Goal: Navigation & Orientation: Find specific page/section

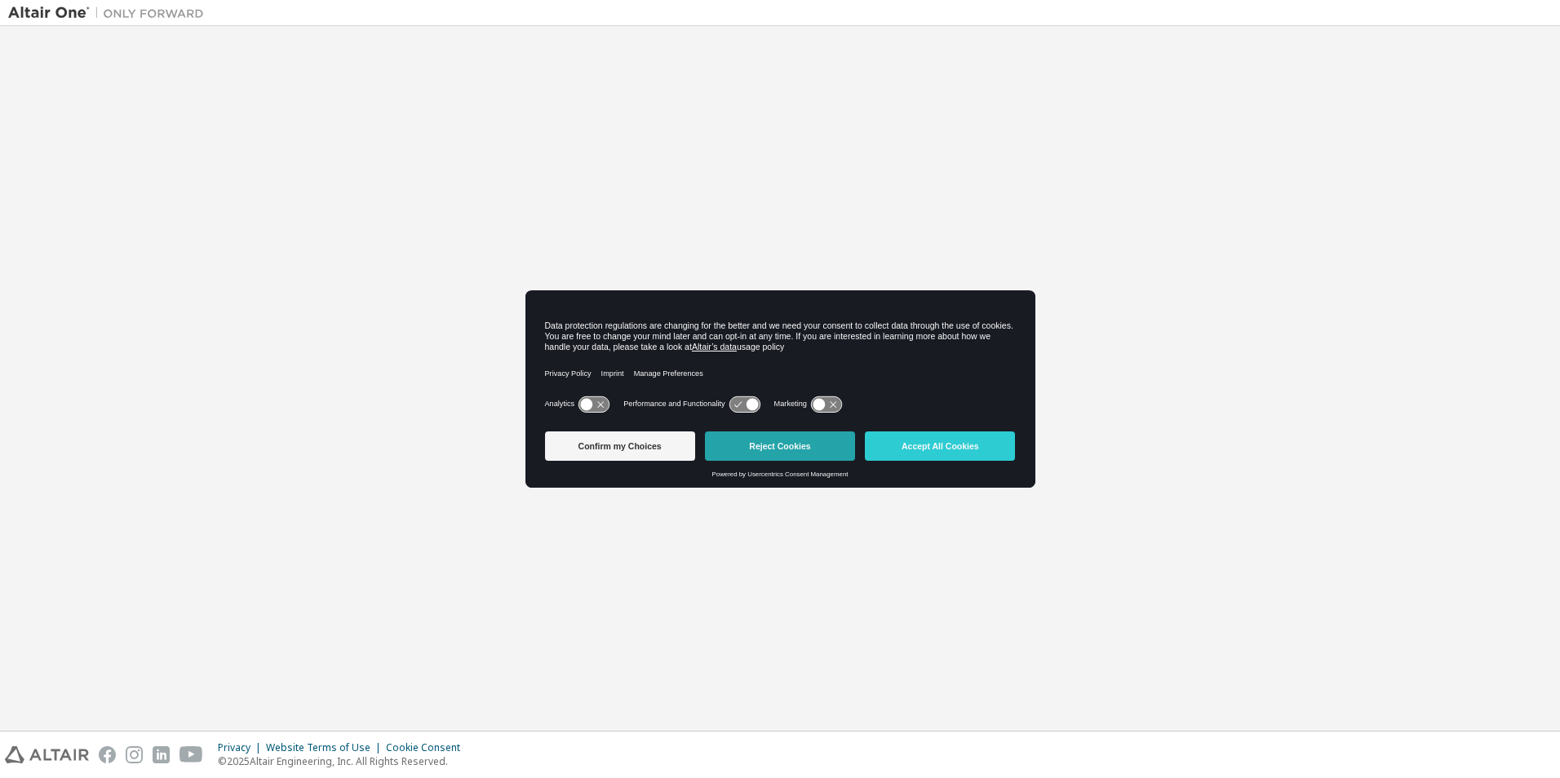
click at [825, 441] on button "Reject Cookies" at bounding box center [780, 446] width 150 height 29
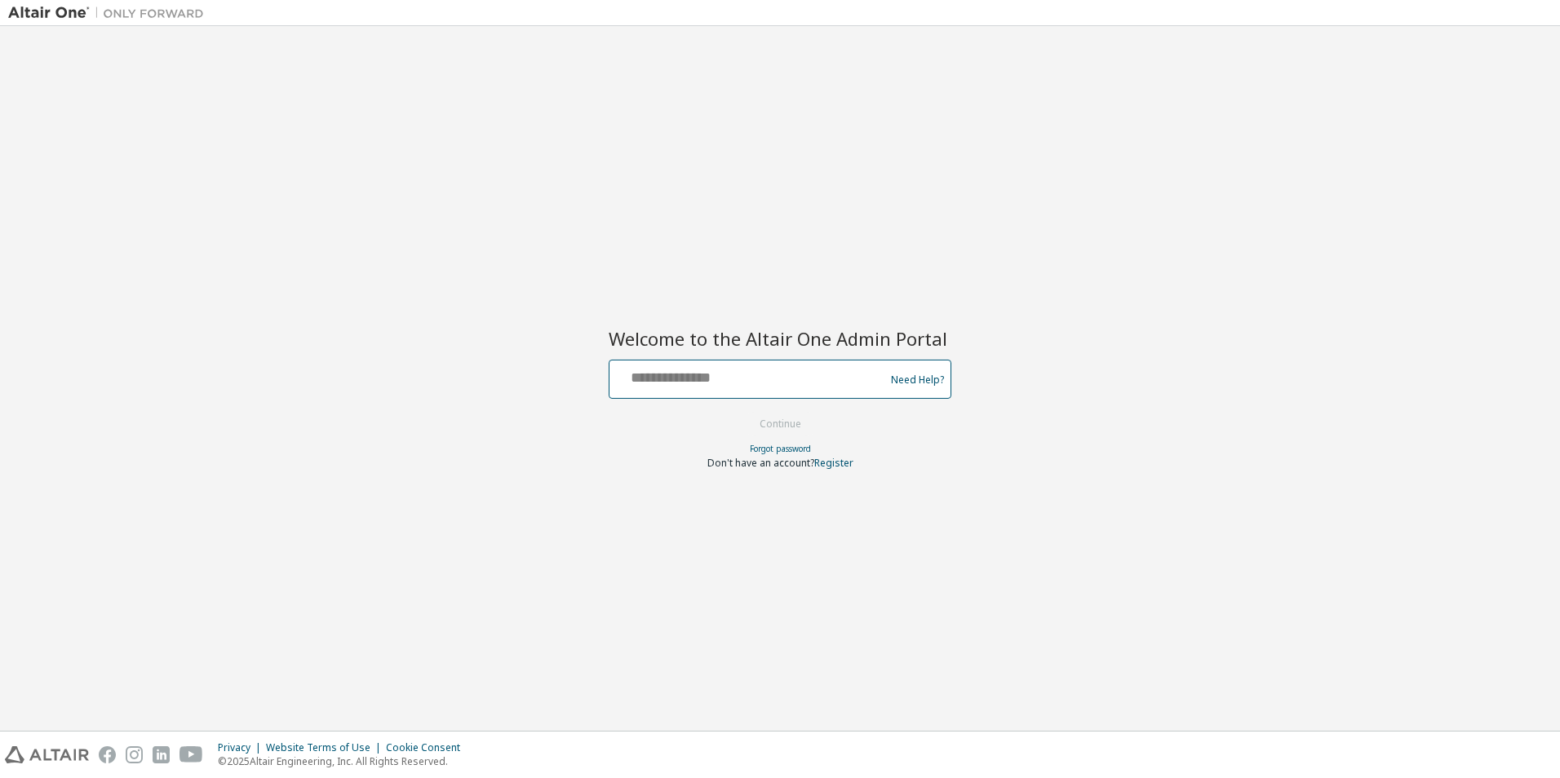
click at [797, 371] on input "text" at bounding box center [749, 376] width 267 height 24
type input "**********"
click at [767, 421] on button "Continue" at bounding box center [780, 424] width 76 height 24
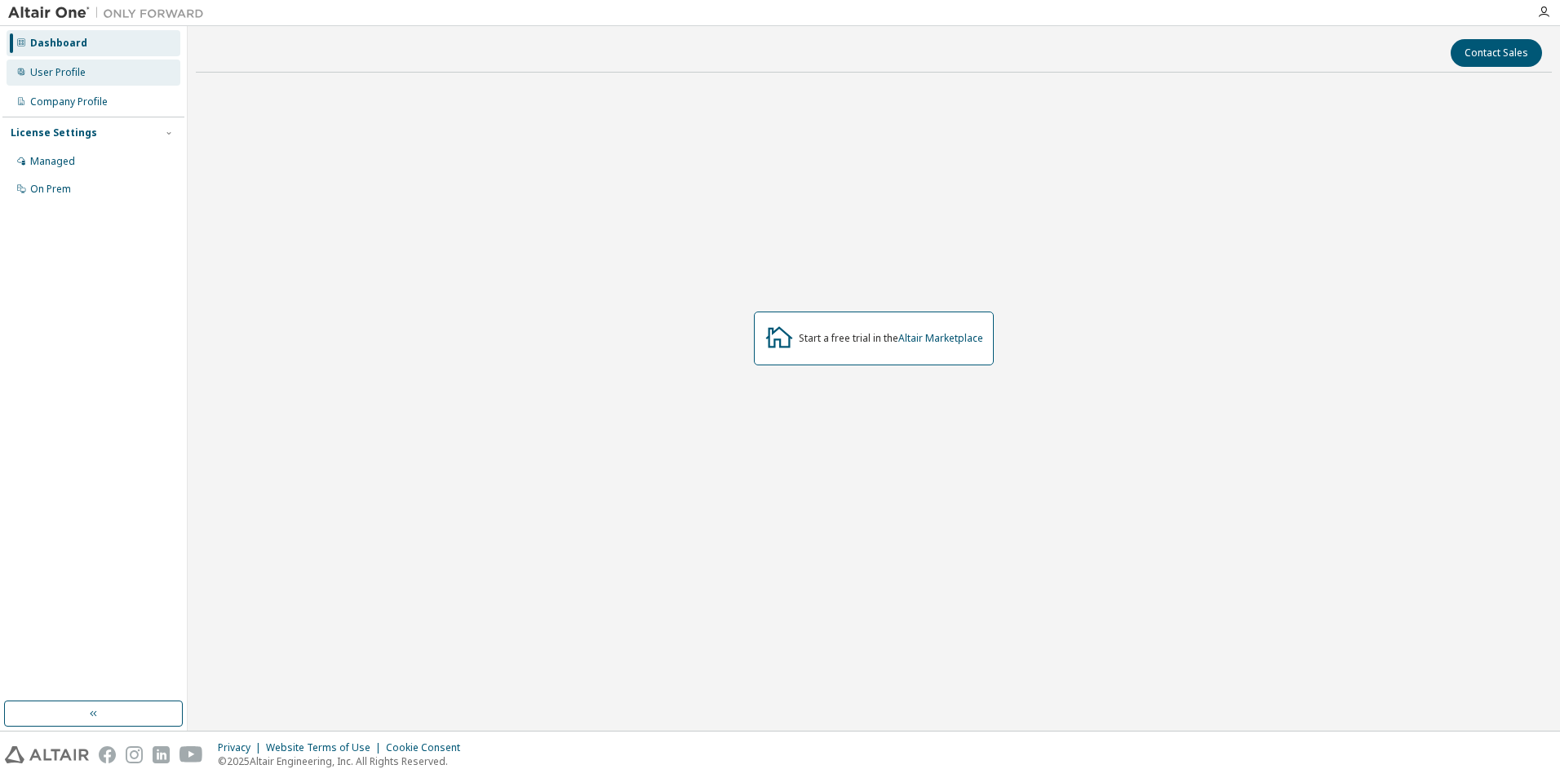
click at [64, 69] on div "User Profile" at bounding box center [57, 72] width 55 height 13
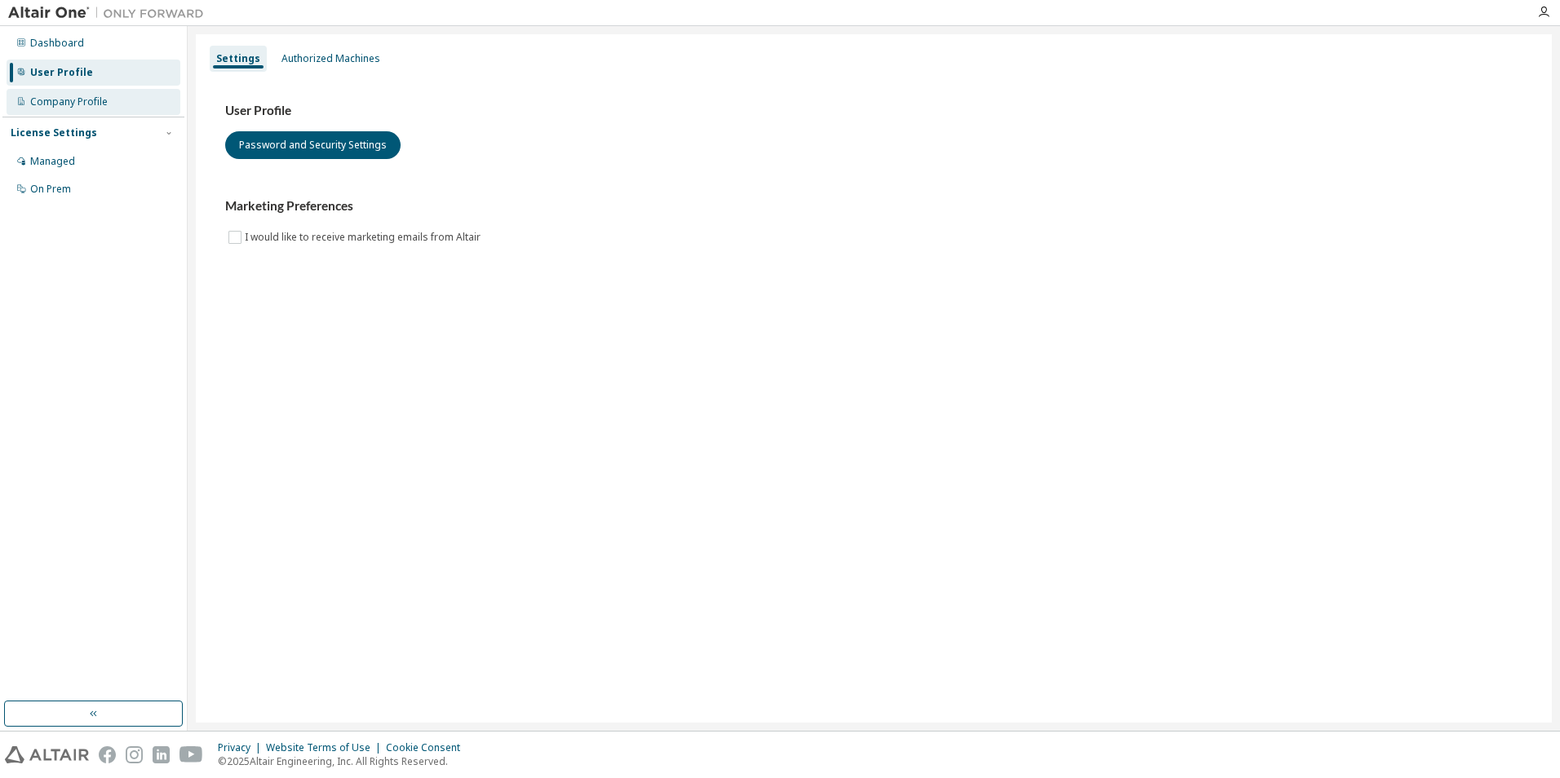
click at [65, 97] on div "Company Profile" at bounding box center [69, 101] width 78 height 13
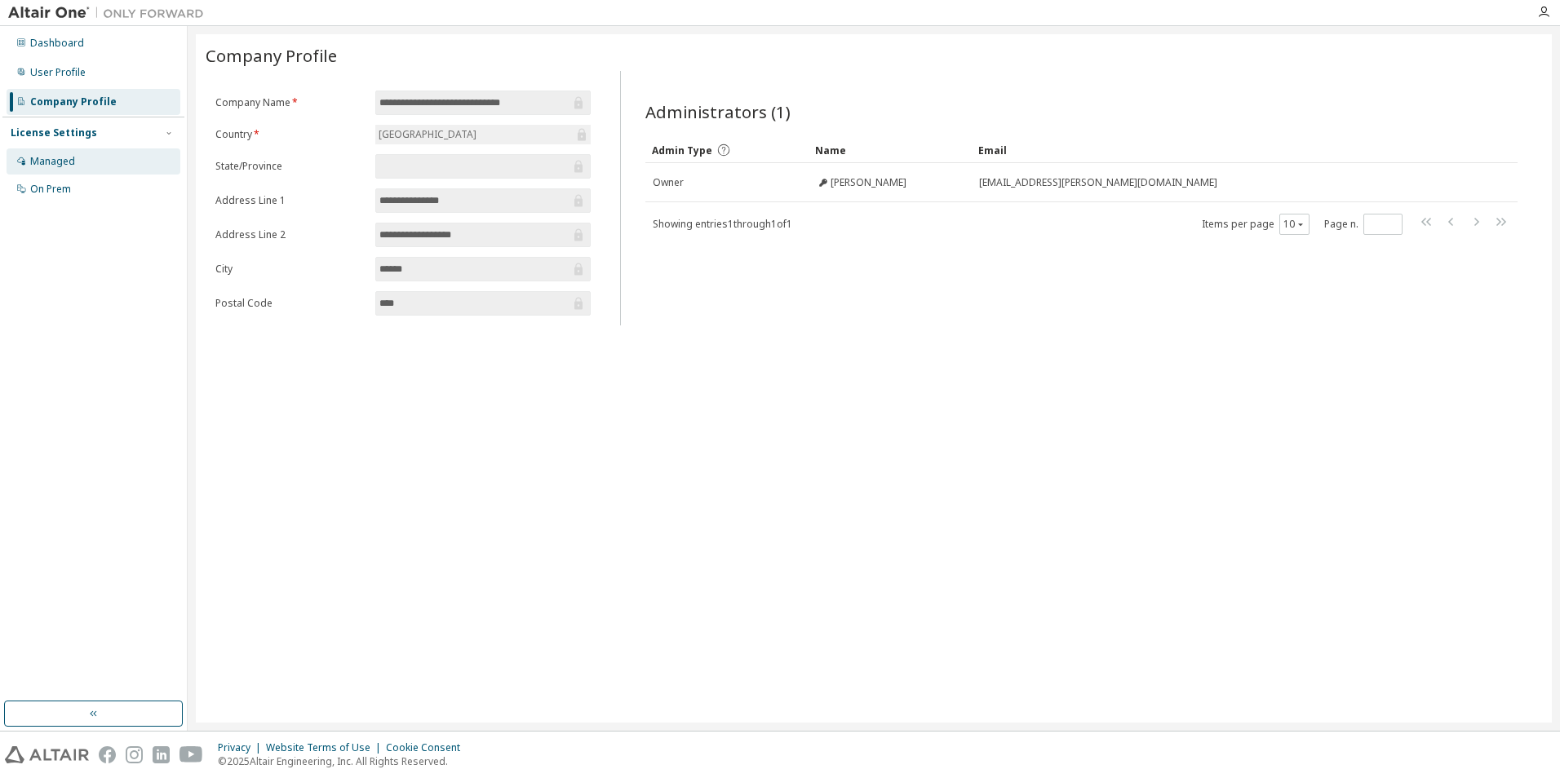
click at [61, 166] on div "Managed" at bounding box center [52, 161] width 45 height 13
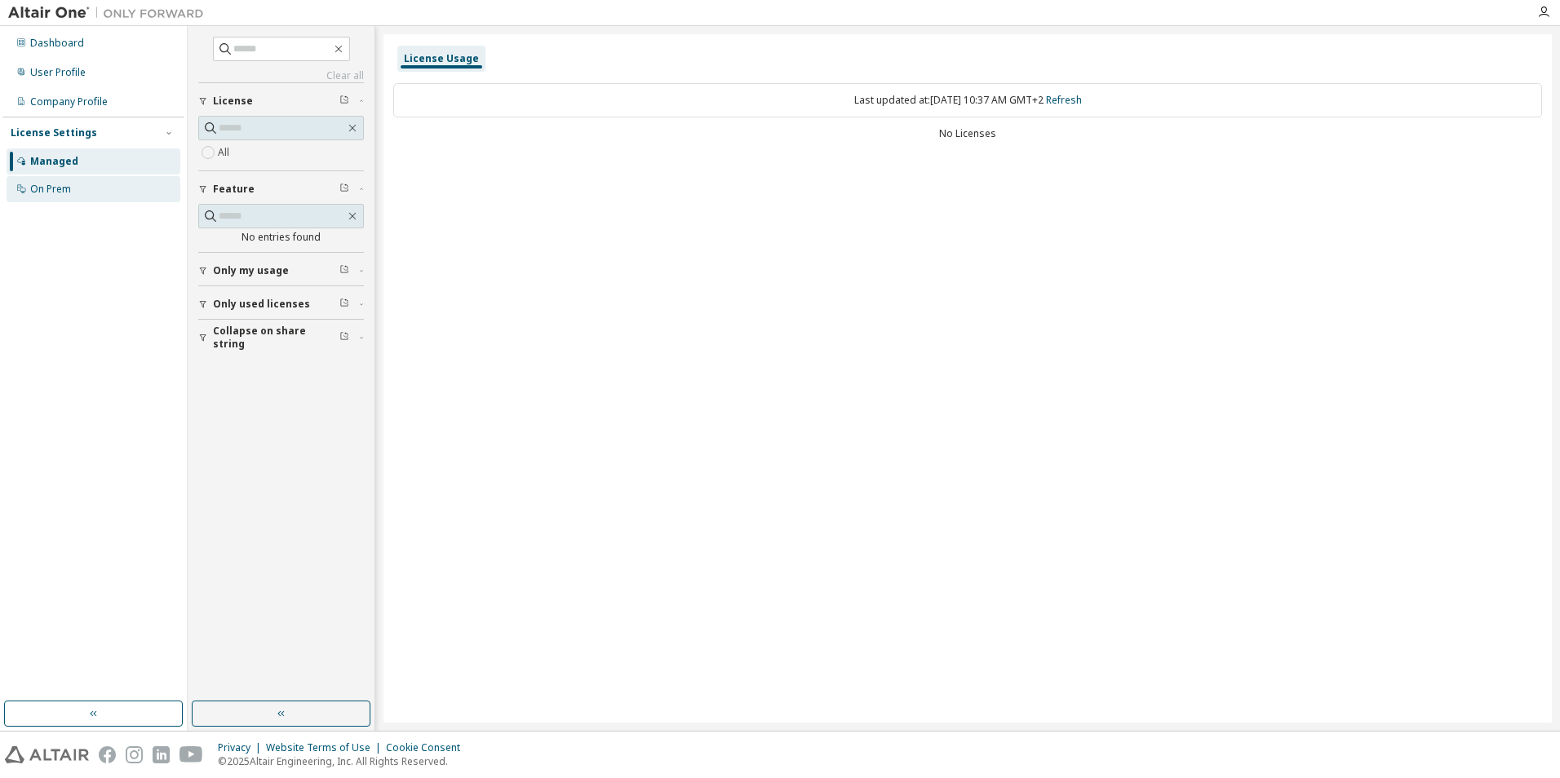
click at [49, 189] on div "On Prem" at bounding box center [50, 189] width 41 height 13
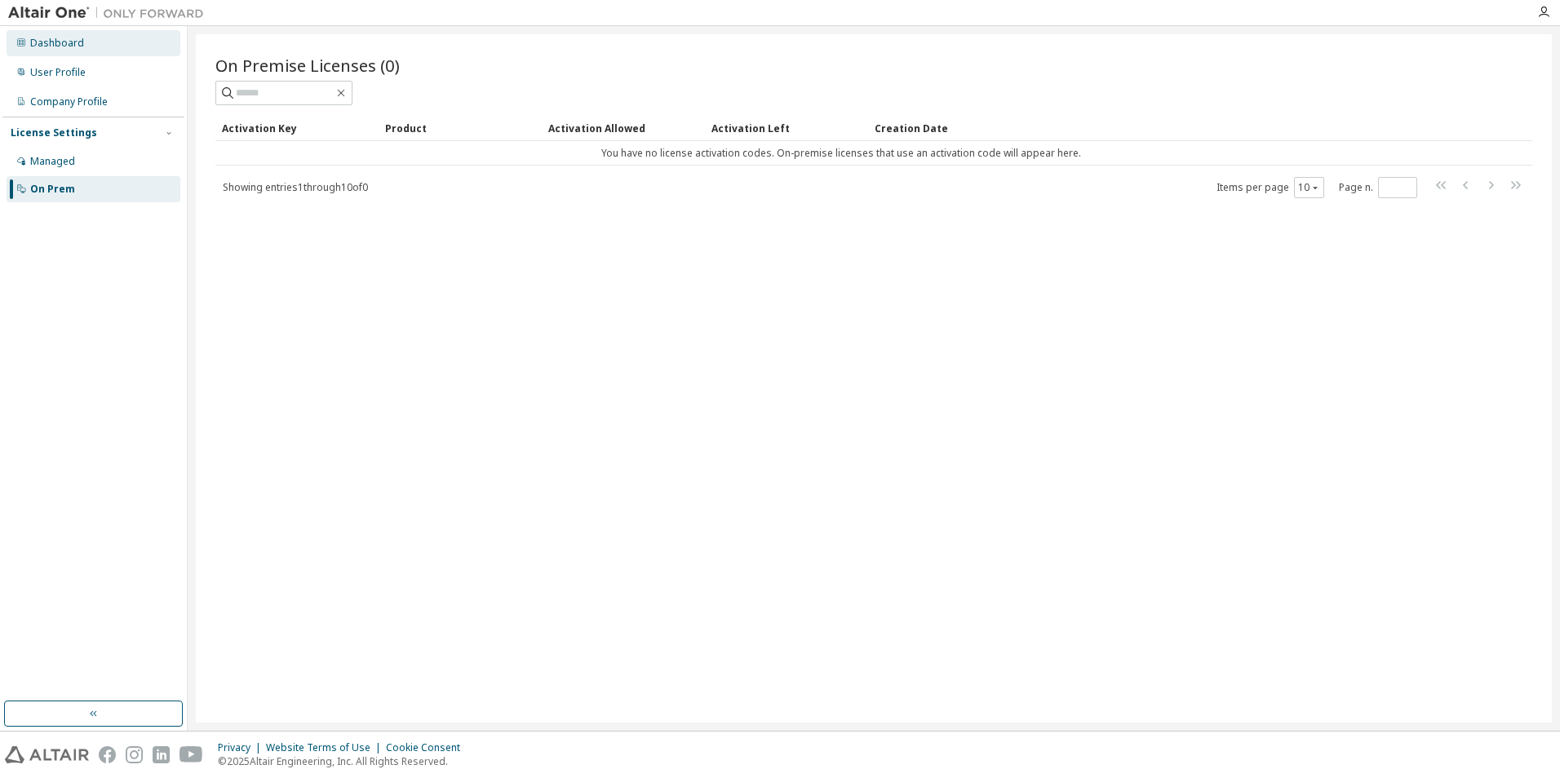
click at [76, 44] on div "Dashboard" at bounding box center [57, 43] width 54 height 13
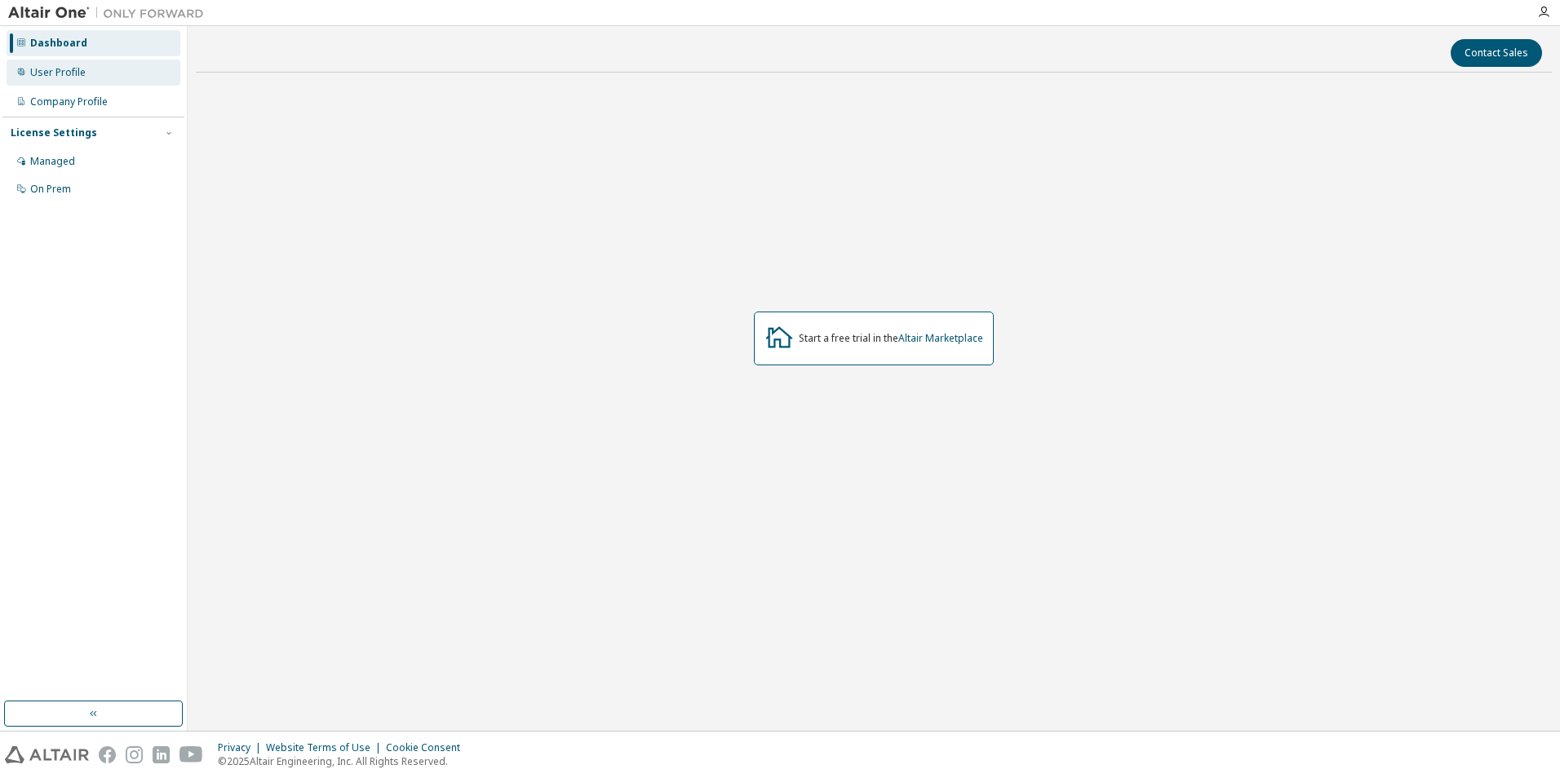
click at [69, 73] on div "User Profile" at bounding box center [57, 72] width 55 height 13
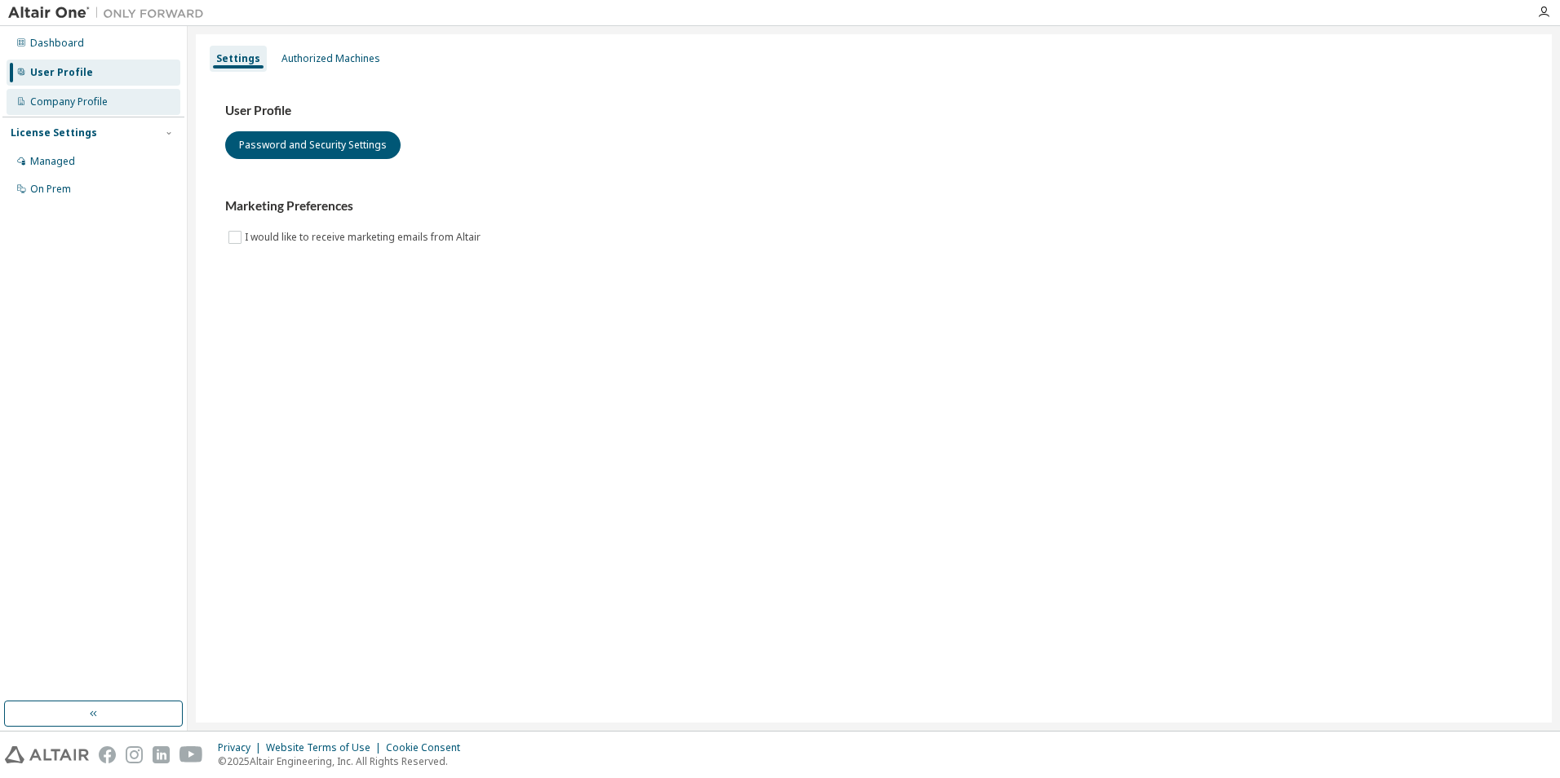
click at [62, 99] on div "Company Profile" at bounding box center [69, 101] width 78 height 13
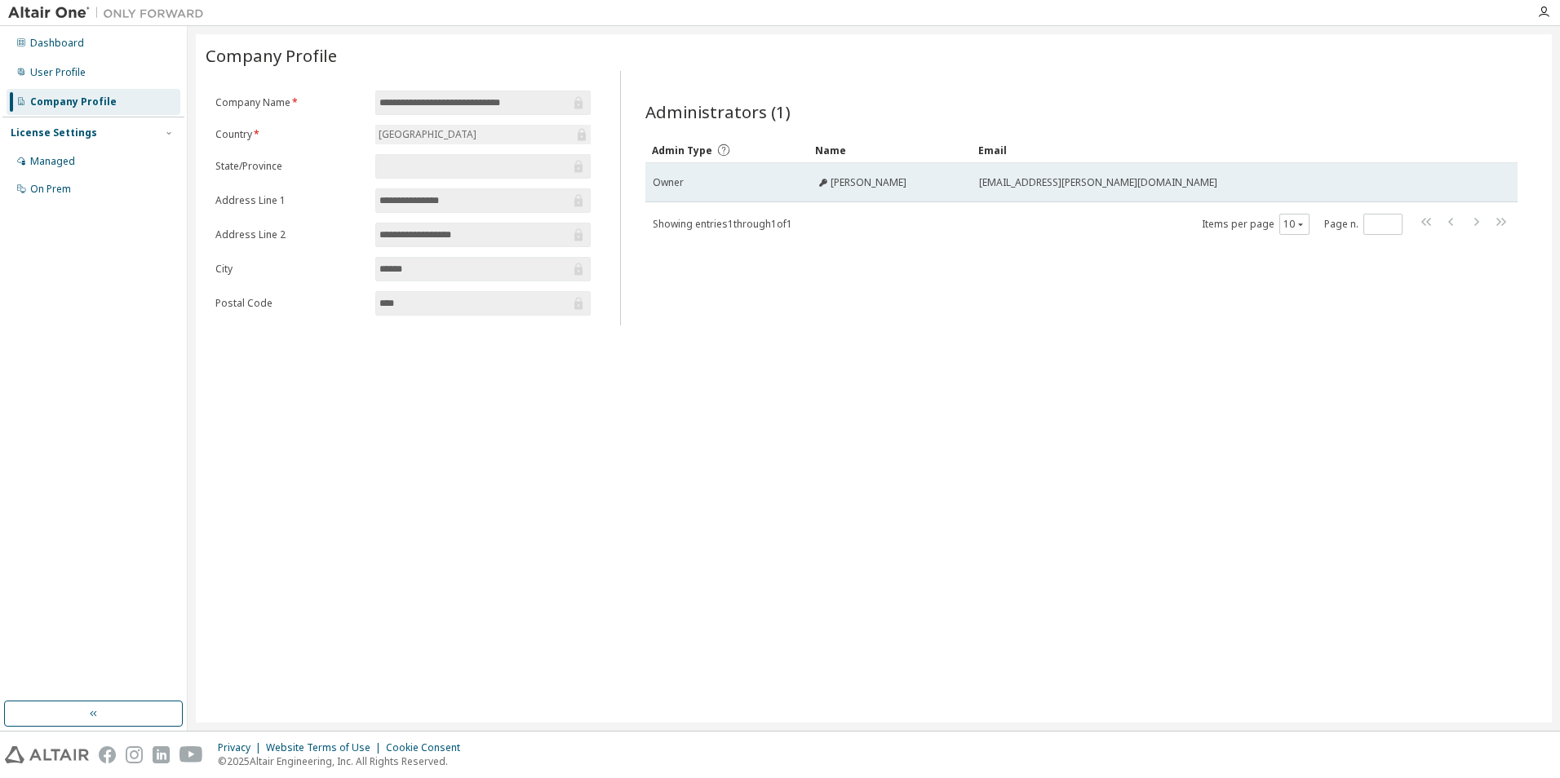
click at [830, 182] on div "Antoninosergio Lentini" at bounding box center [861, 182] width 91 height 13
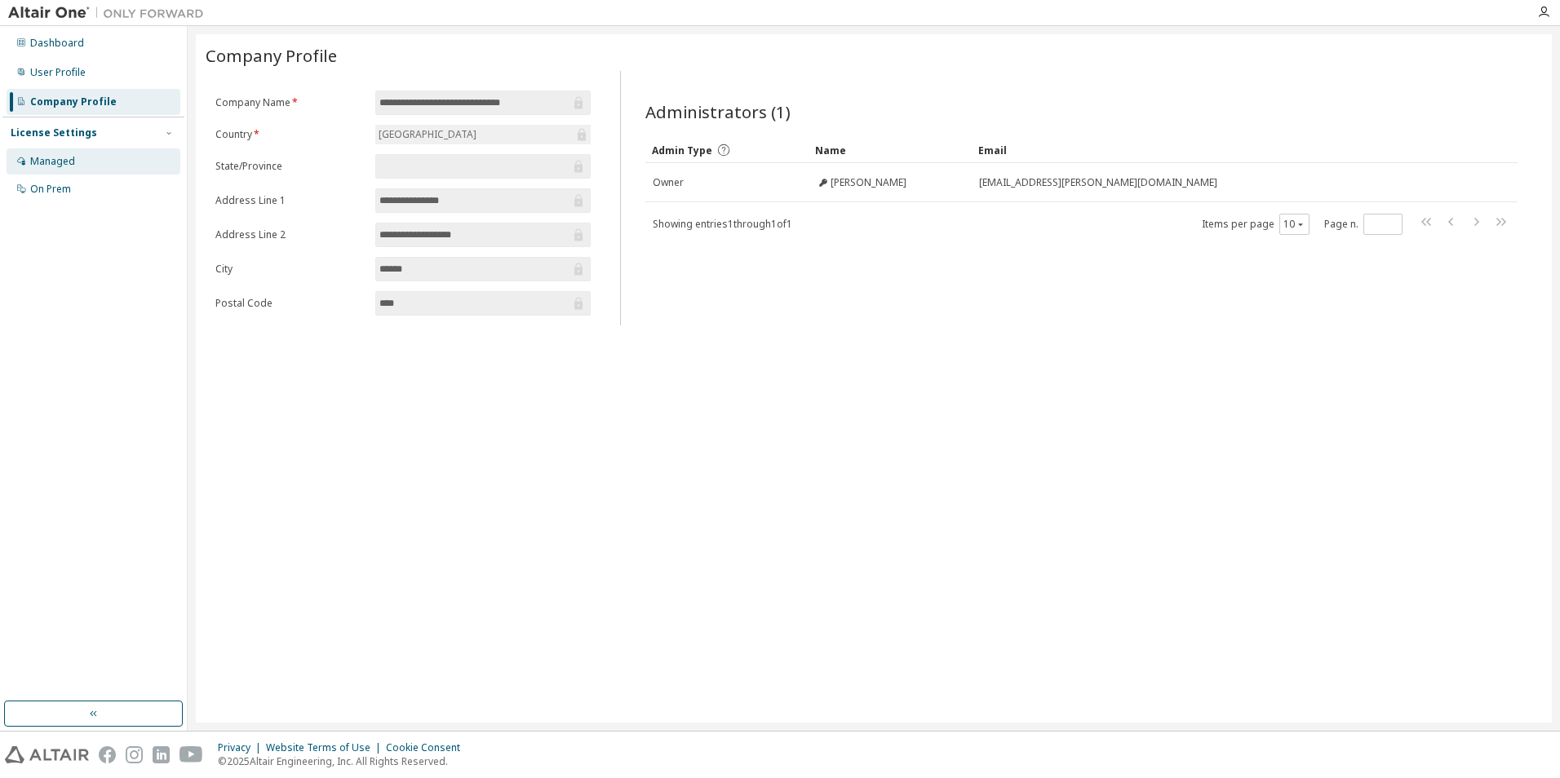
click at [61, 164] on div "Managed" at bounding box center [52, 161] width 45 height 13
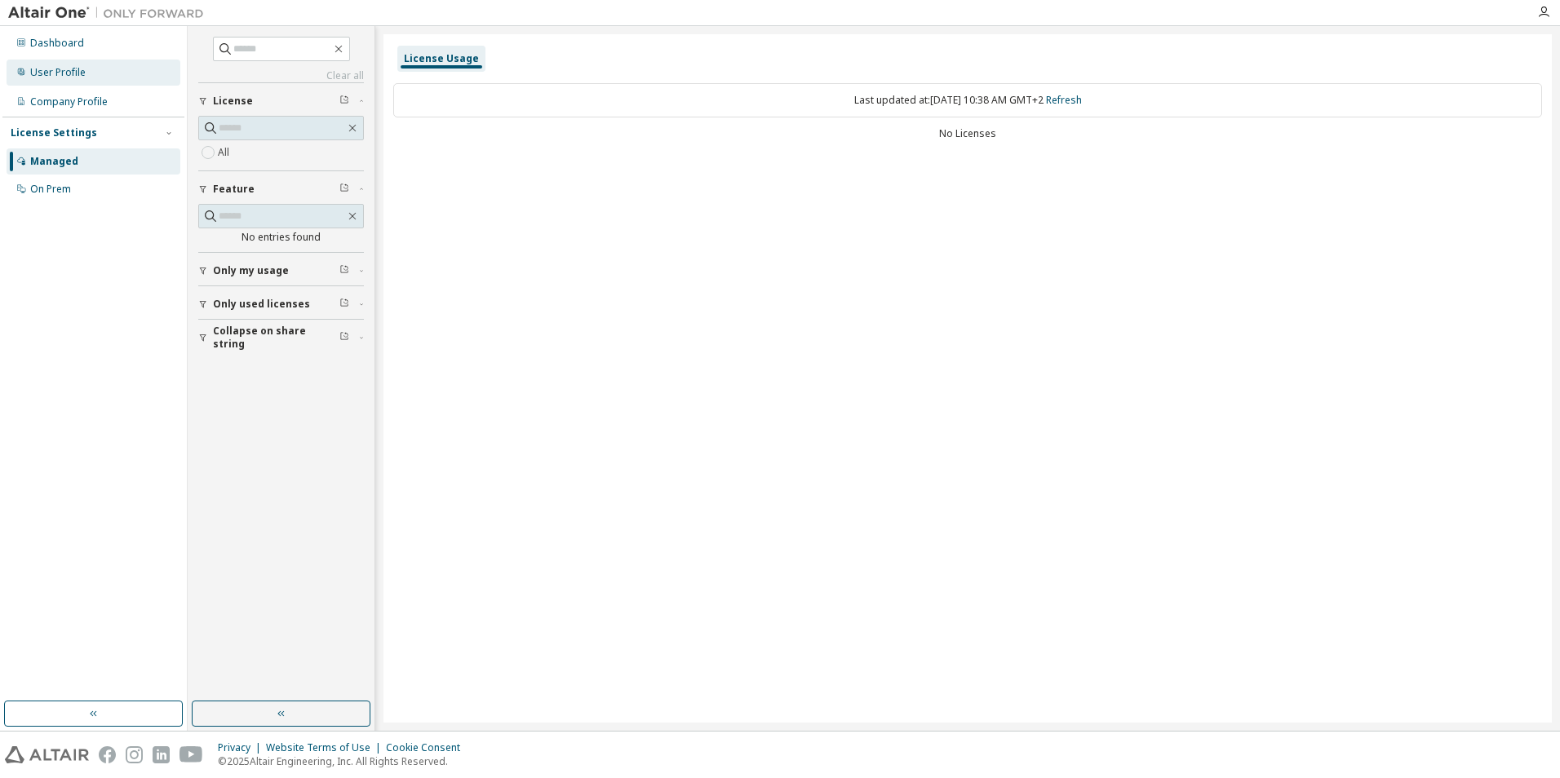
click at [41, 71] on div "User Profile" at bounding box center [57, 72] width 55 height 13
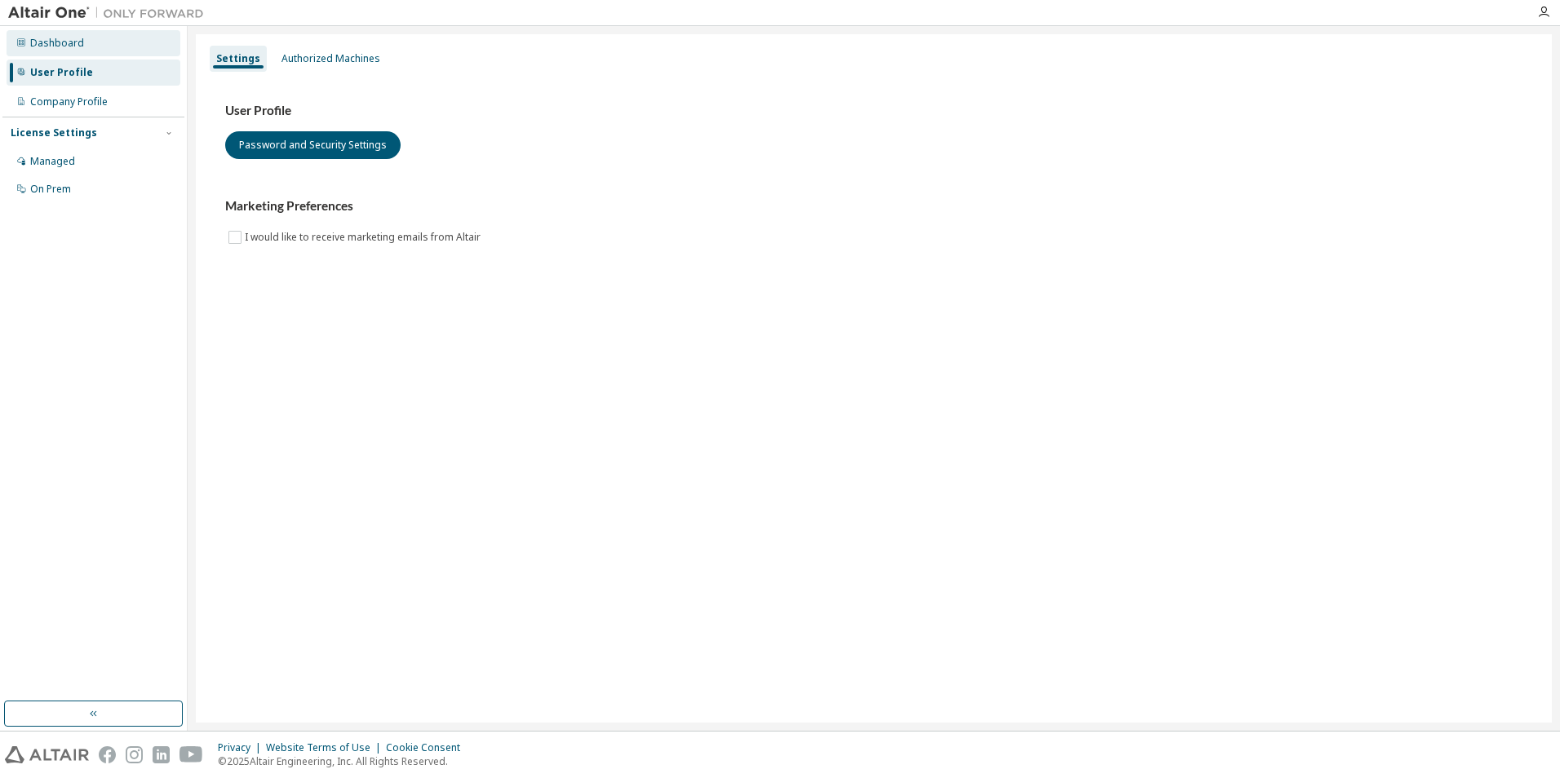
click at [57, 30] on div "Dashboard" at bounding box center [94, 43] width 174 height 26
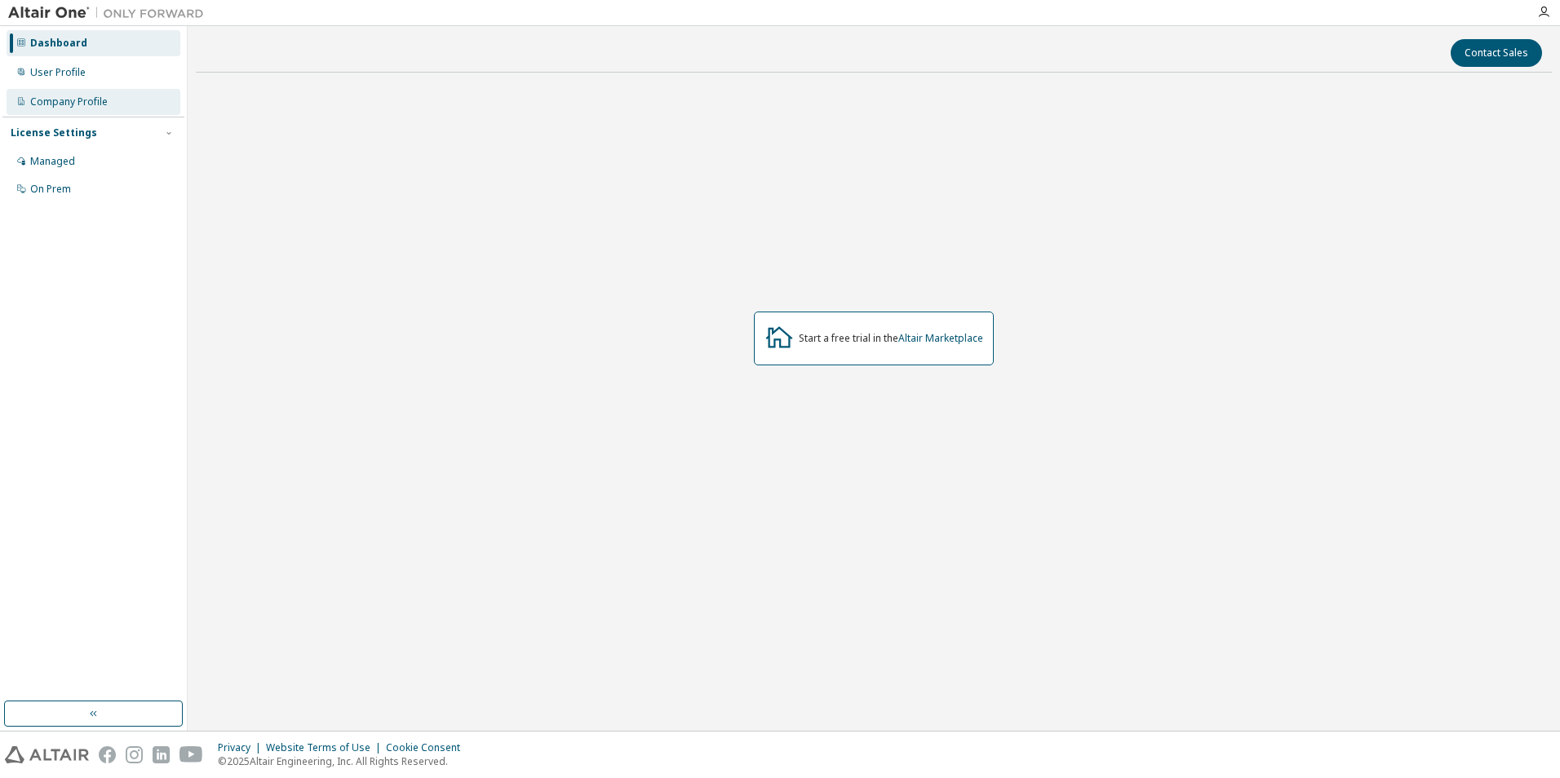
click at [57, 108] on div "Company Profile" at bounding box center [69, 101] width 78 height 13
